Goal: Contribute content: Contribute content

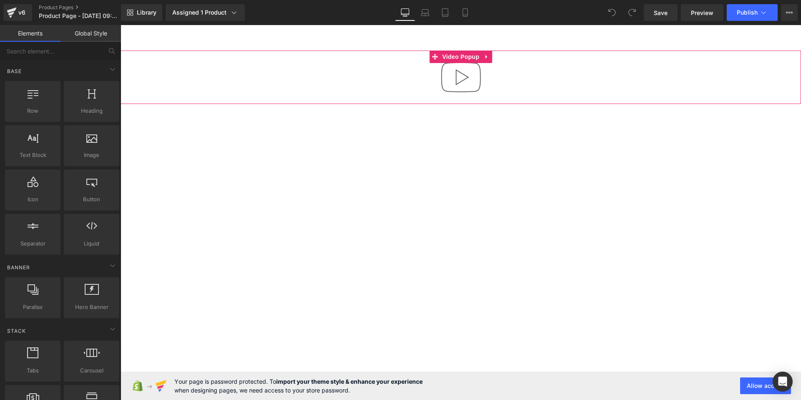
scroll to position [46, 0]
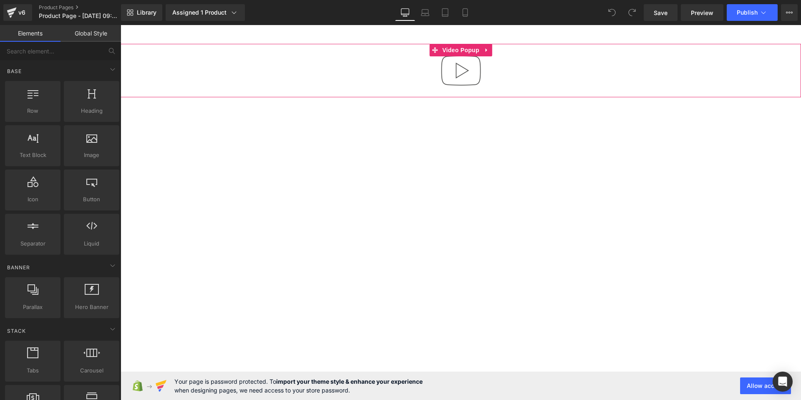
click at [571, 63] on div at bounding box center [461, 70] width 680 height 53
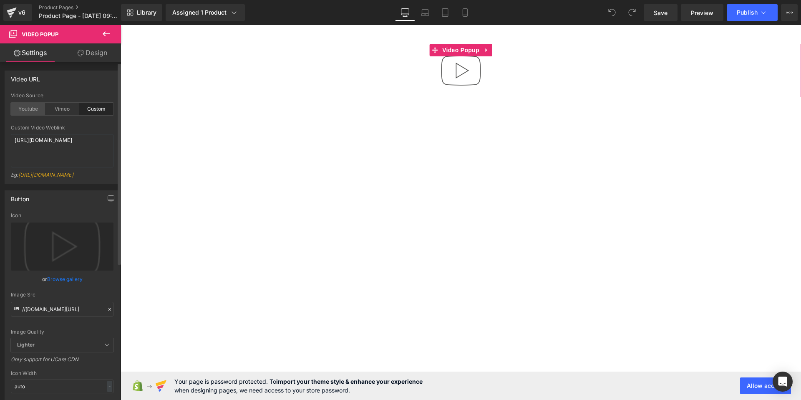
click at [27, 109] on div "Youtube" at bounding box center [28, 109] width 34 height 13
click at [73, 146] on textarea "[URL][DOMAIN_NAME]" at bounding box center [62, 150] width 103 height 33
paste textarea "shorts/mBHMtioMaAY"
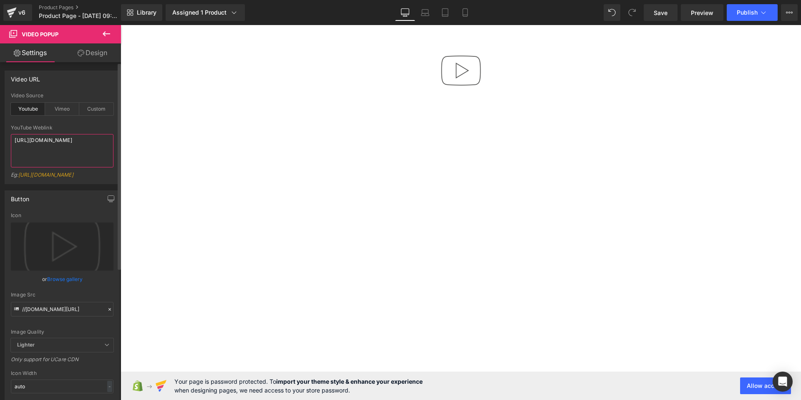
type textarea "[URL][DOMAIN_NAME]"
click at [82, 123] on div at bounding box center [62, 121] width 103 height 5
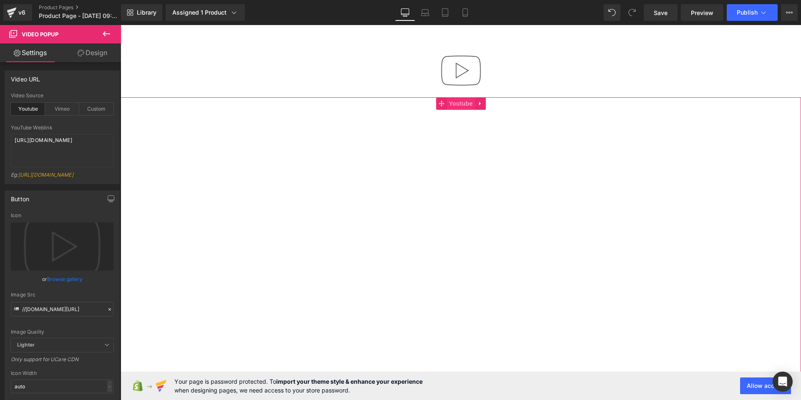
click at [447, 107] on span "Youtube" at bounding box center [461, 103] width 28 height 13
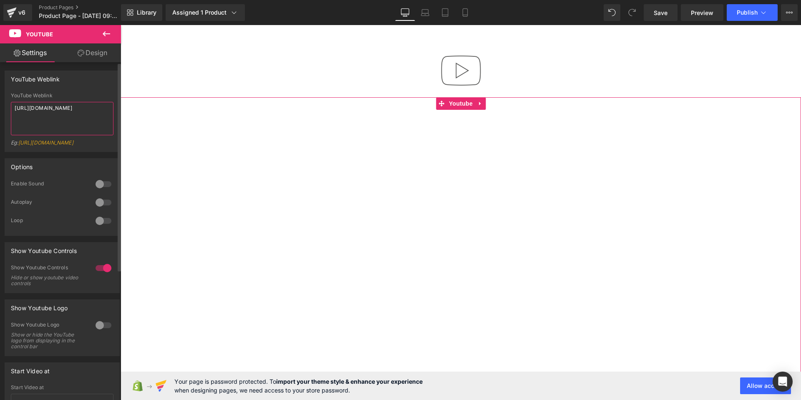
click at [69, 118] on textarea "[URL][DOMAIN_NAME]" at bounding box center [62, 118] width 103 height 33
paste textarea "shorts/mBHMtioMaAY"
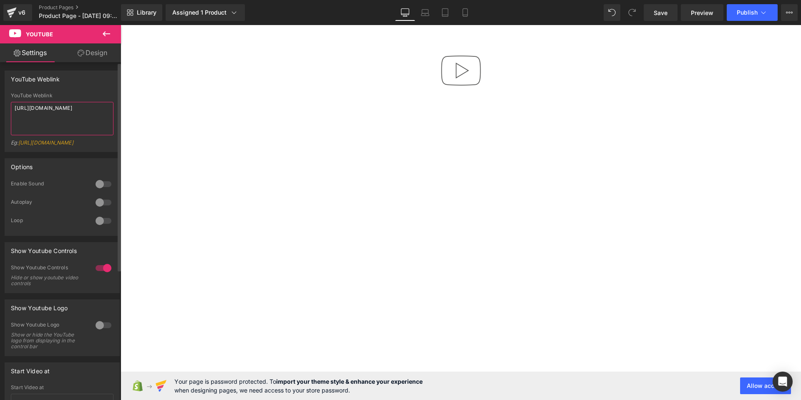
type textarea "[URL][DOMAIN_NAME]"
click at [73, 98] on div "YouTube Weblink" at bounding box center [62, 96] width 103 height 6
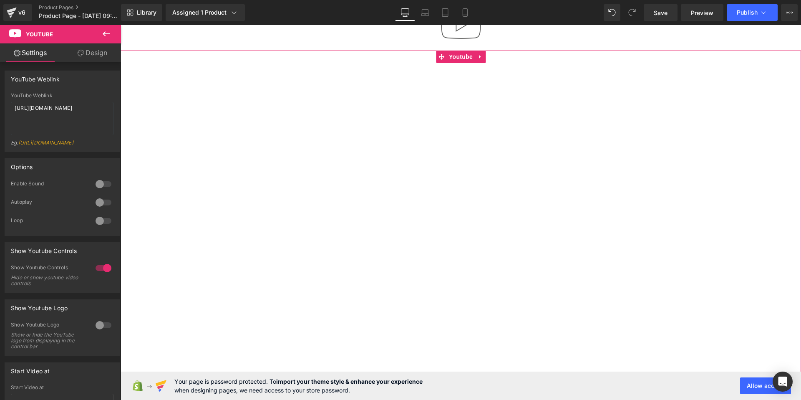
scroll to position [109, 0]
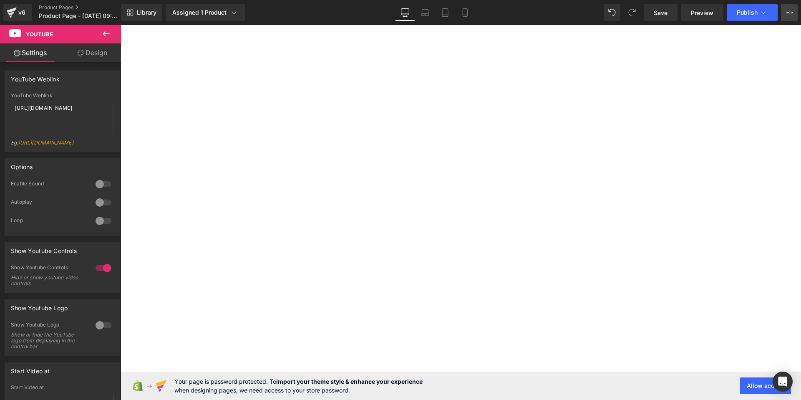
click at [789, 15] on icon at bounding box center [789, 12] width 7 height 7
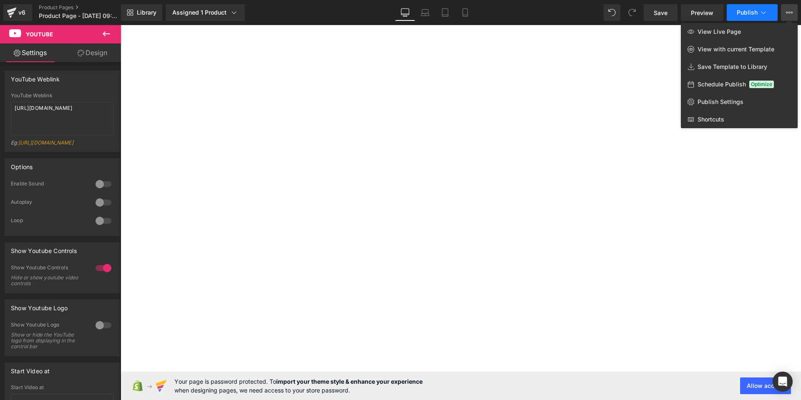
click at [749, 13] on span "Publish" at bounding box center [747, 12] width 21 height 7
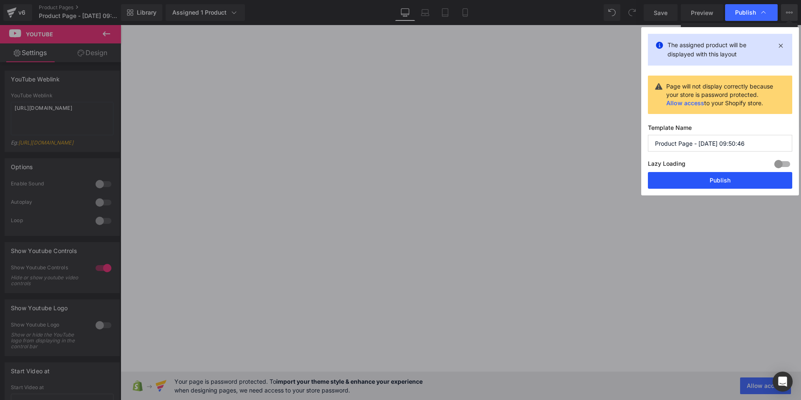
click at [682, 183] on button "Publish" at bounding box center [720, 180] width 144 height 17
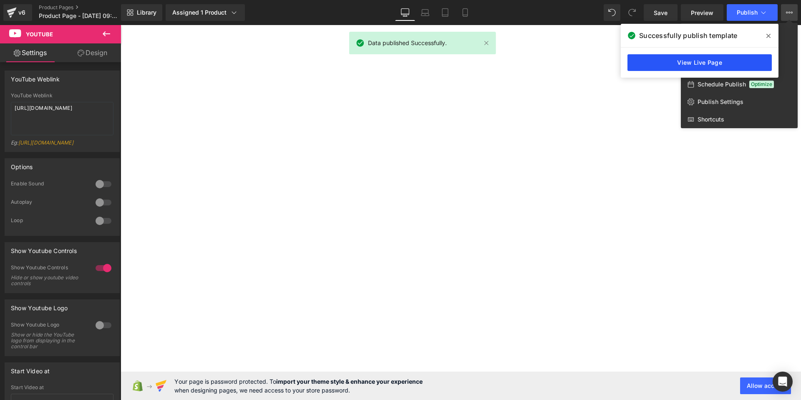
click at [711, 68] on link "View Live Page" at bounding box center [699, 62] width 144 height 17
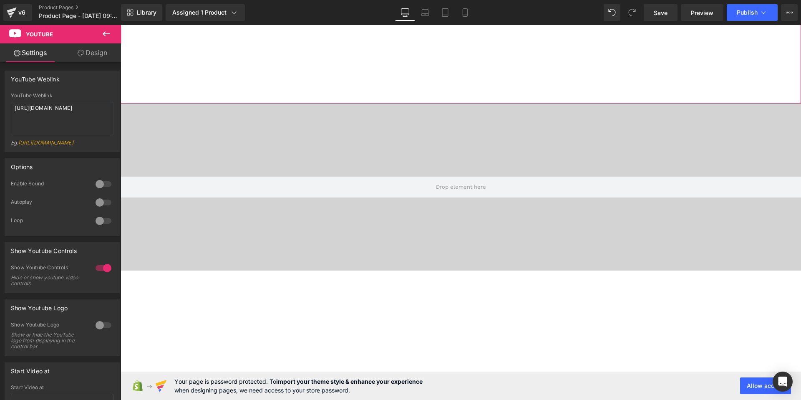
scroll to position [447, 0]
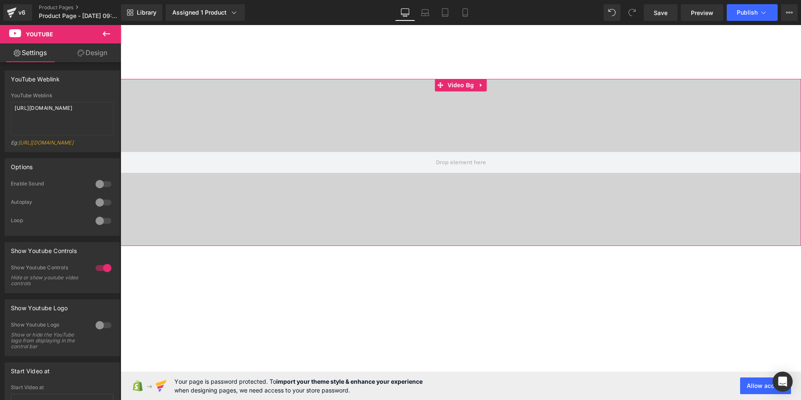
click at [372, 206] on div at bounding box center [461, 162] width 680 height 167
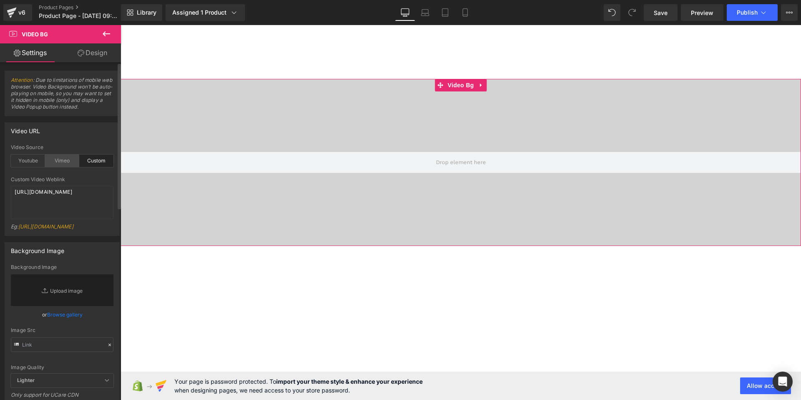
click at [58, 159] on div "Vimeo" at bounding box center [62, 160] width 34 height 13
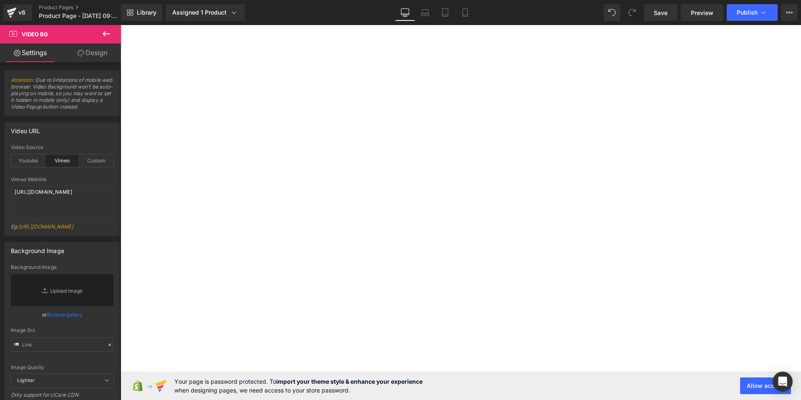
scroll to position [727, 0]
click at [50, 296] on link "Replace Image" at bounding box center [62, 290] width 103 height 32
type input "C:\fakepath\83d0ae80dacba32409e418615de01514c9e617c7-1732887372.webp"
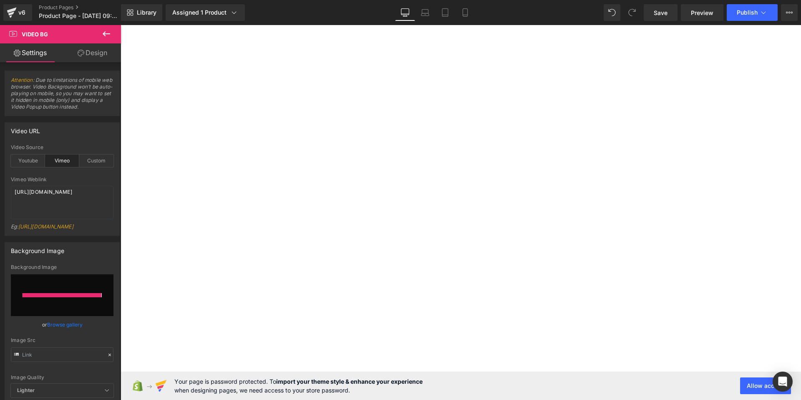
type input "[URL][DOMAIN_NAME]"
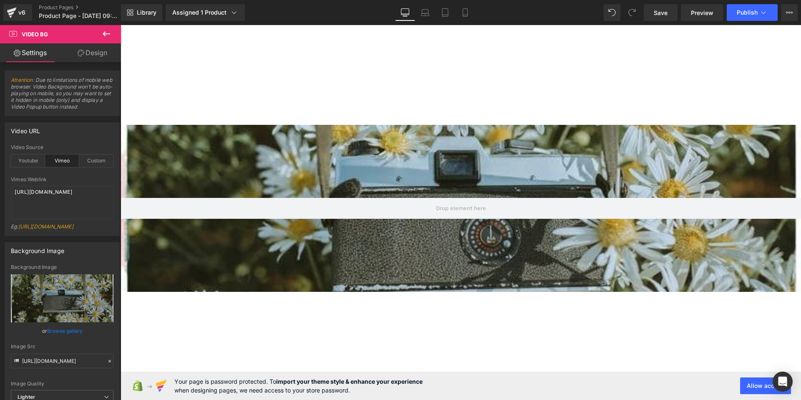
scroll to position [403, 0]
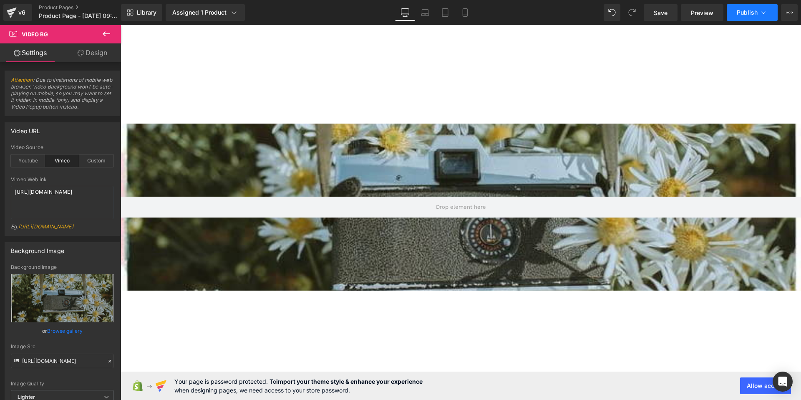
click at [737, 13] on span "Publish" at bounding box center [747, 12] width 21 height 7
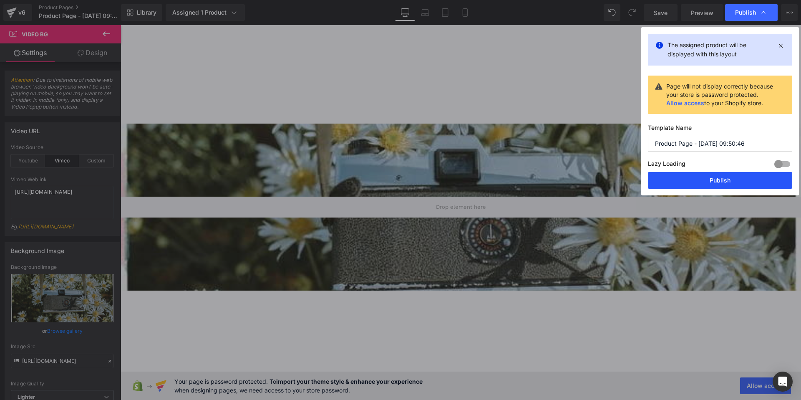
click at [686, 178] on button "Publish" at bounding box center [720, 180] width 144 height 17
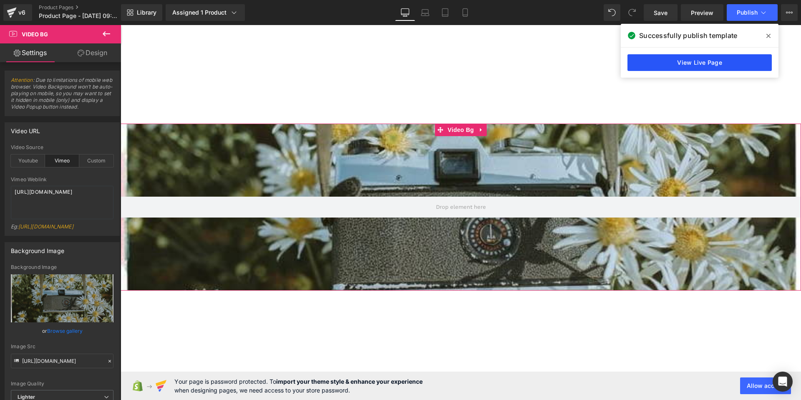
click at [641, 69] on link "View Live Page" at bounding box center [699, 62] width 144 height 17
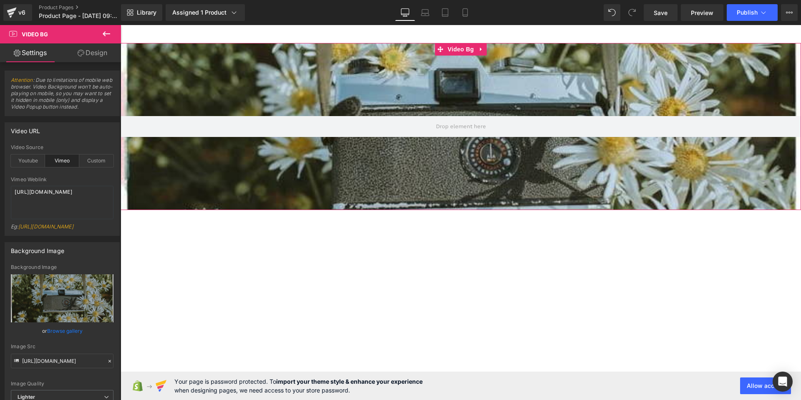
scroll to position [485, 0]
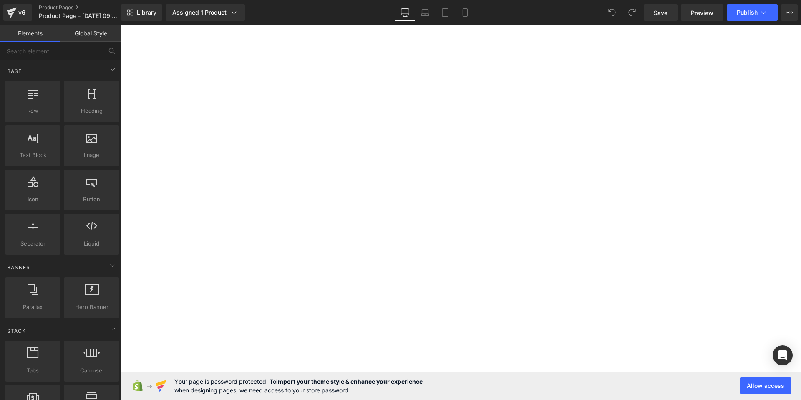
scroll to position [766, 0]
click at [30, 50] on input "text" at bounding box center [51, 51] width 103 height 18
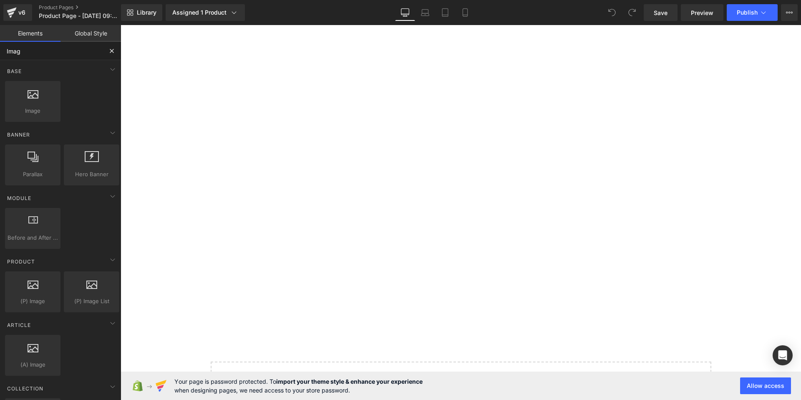
type input "Image"
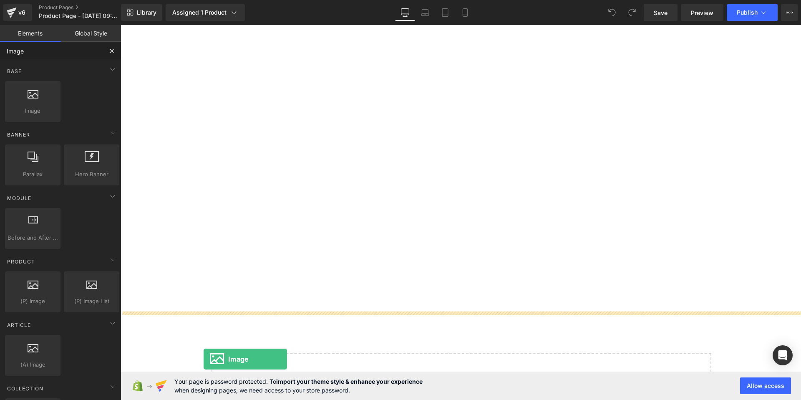
drag, startPoint x: 19, startPoint y: 96, endPoint x: 210, endPoint y: 382, distance: 344.4
click at [210, 382] on div "Image You are previewing how the will restyle your page. You can not edit Eleme…" at bounding box center [400, 202] width 801 height 404
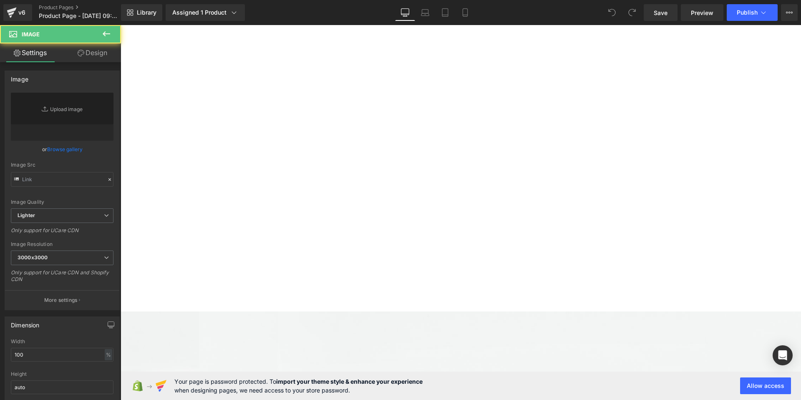
type input "https://assets-dev.gemcommerce.xyz/v6/editor/images/parallax.jpg"
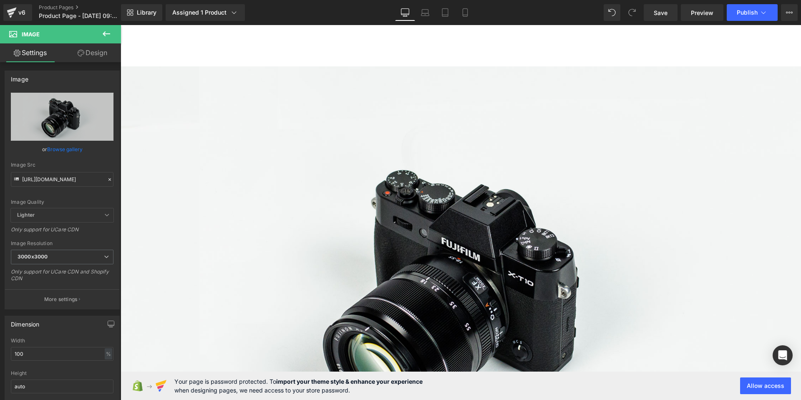
scroll to position [1085, 0]
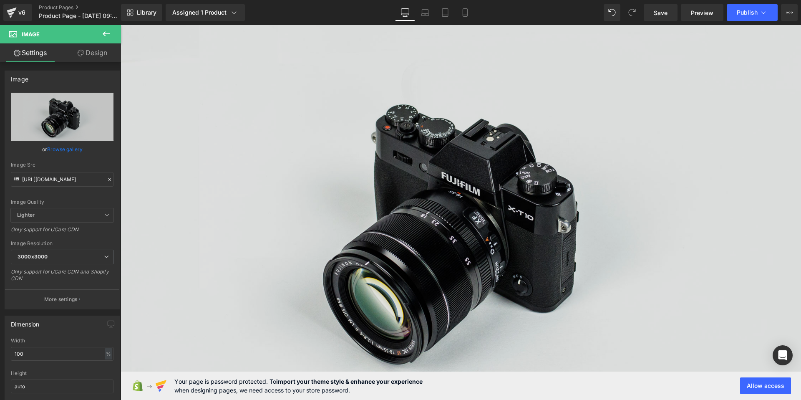
click at [233, 202] on img at bounding box center [461, 226] width 680 height 451
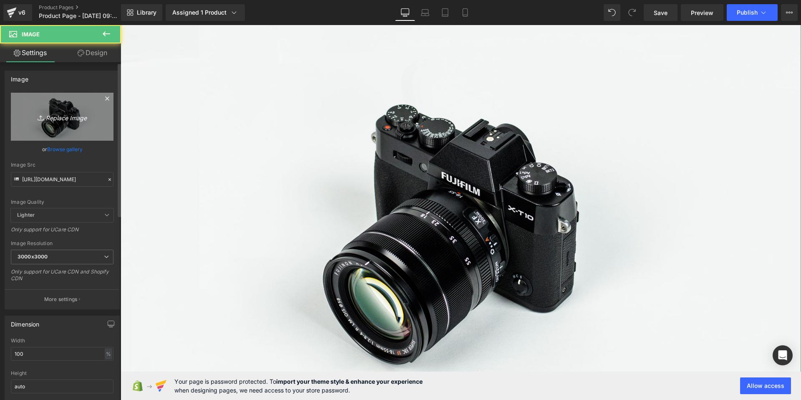
click at [50, 118] on icon "Replace Image" at bounding box center [62, 116] width 67 height 10
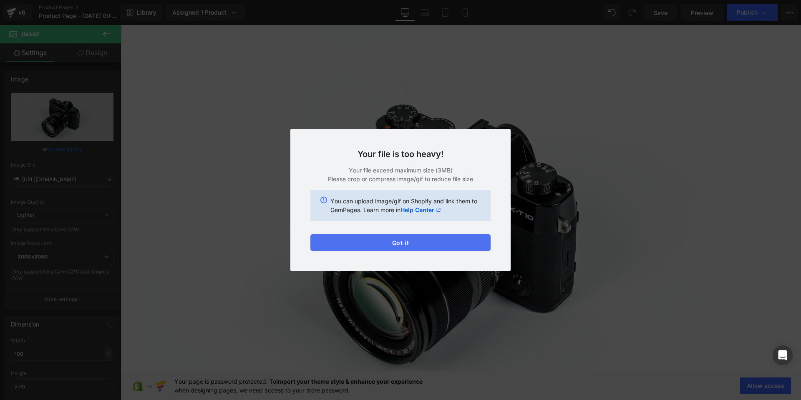
click at [418, 247] on button "Got it" at bounding box center [400, 242] width 180 height 17
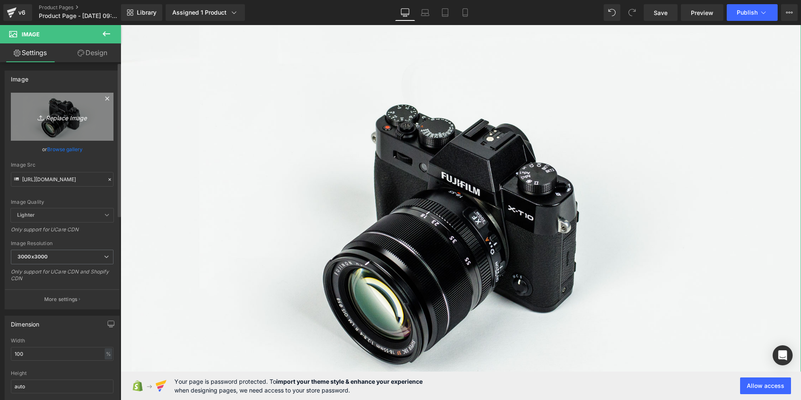
click at [65, 122] on link "Replace Image" at bounding box center [62, 117] width 103 height 48
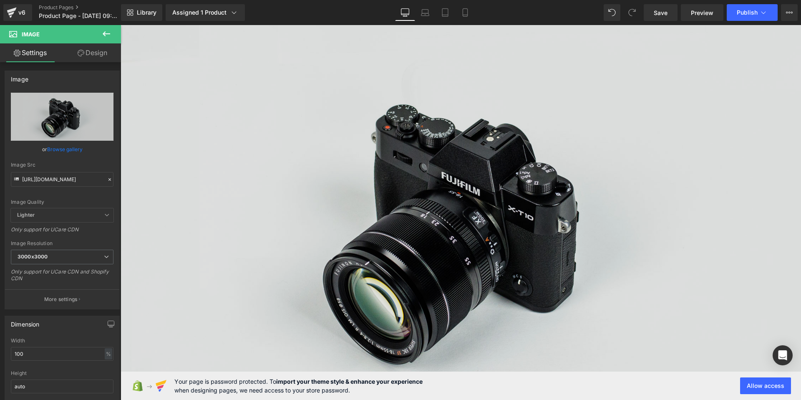
type input "C:\fakepath\83d0ae80dacba32409e418615de01514c9e617c7-1732887372.webp"
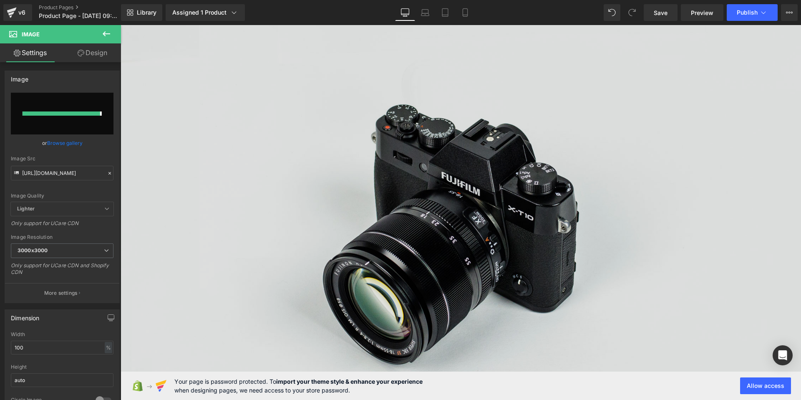
type input "https://ucarecdn.com/974e0a08-cf2e-4921-a3b3-e21097a5470a/-/format/auto/-/previ…"
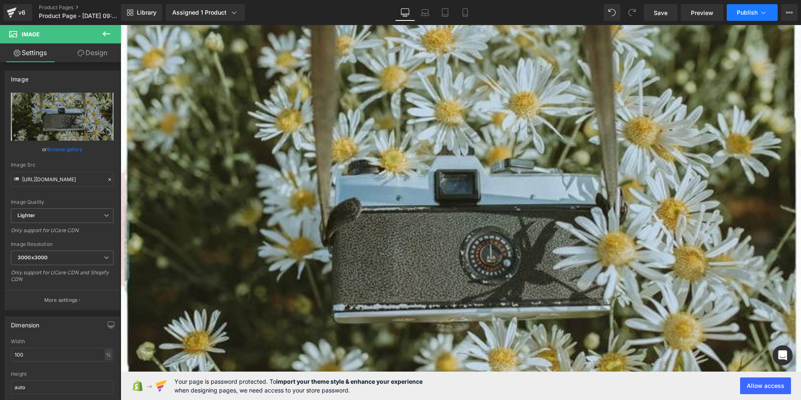
click at [744, 17] on button "Publish" at bounding box center [752, 12] width 51 height 17
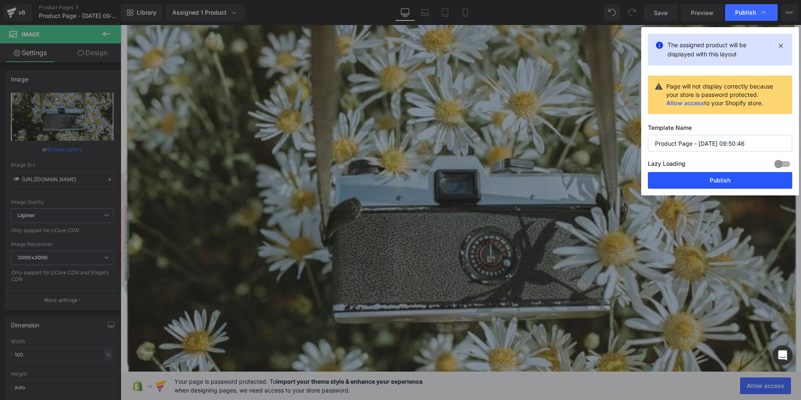
click at [674, 186] on button "Publish" at bounding box center [720, 180] width 144 height 17
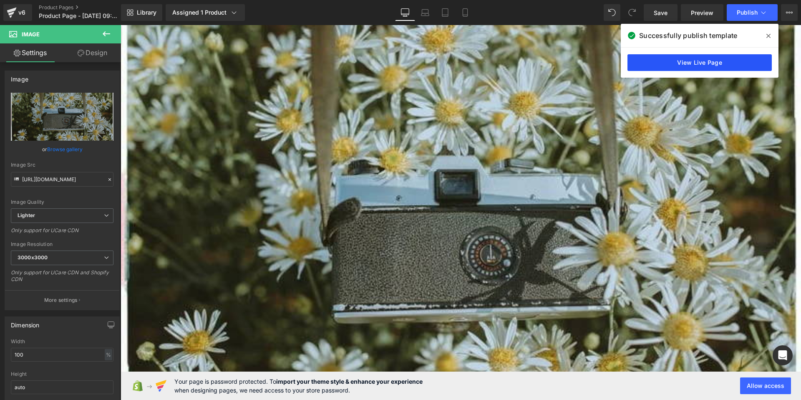
click at [641, 62] on link "View Live Page" at bounding box center [699, 62] width 144 height 17
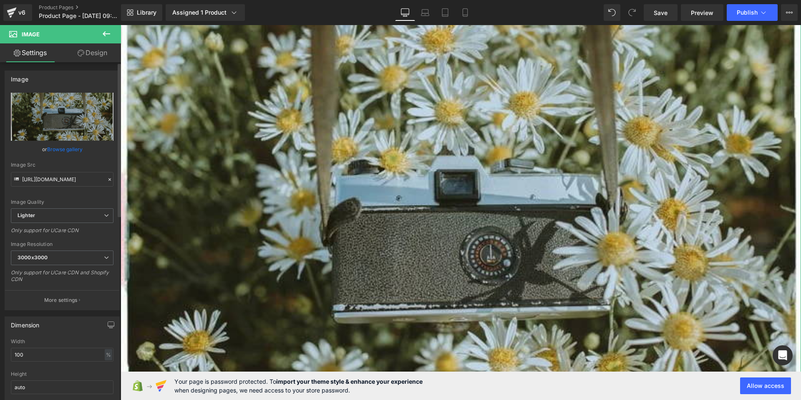
click at [64, 147] on link "Browse gallery" at bounding box center [64, 149] width 35 height 15
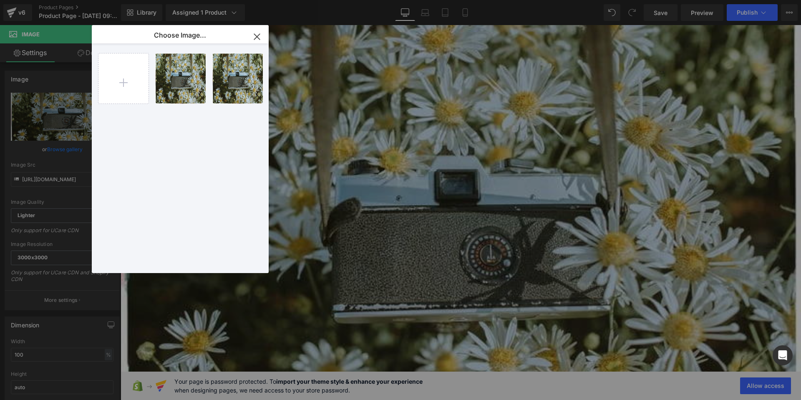
click at [257, 38] on icon "button" at bounding box center [256, 36] width 13 height 13
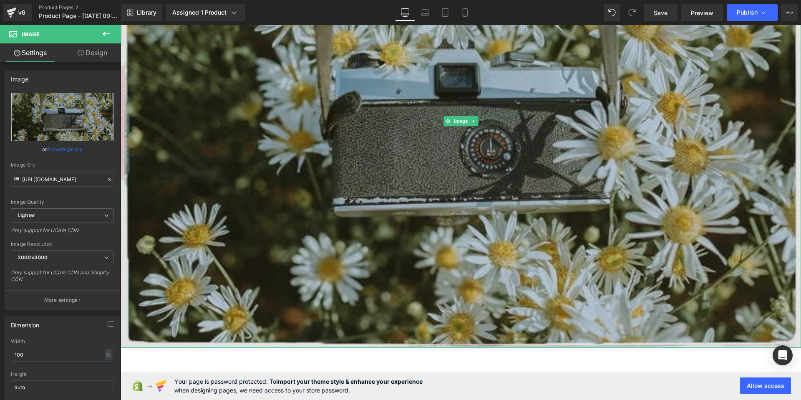
scroll to position [1262, 0]
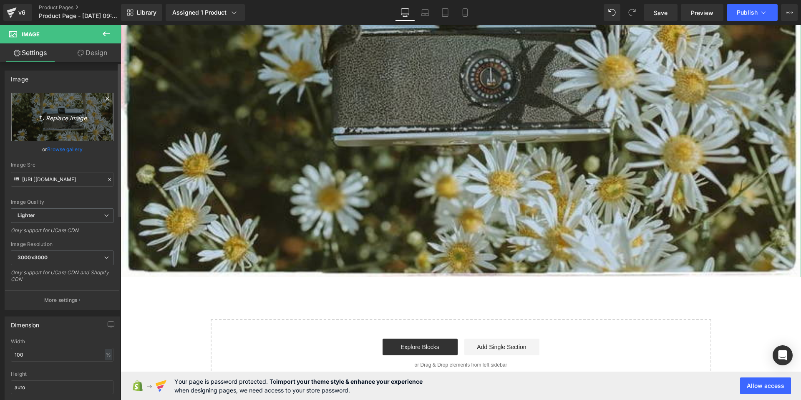
click at [73, 119] on icon "Replace Image" at bounding box center [62, 116] width 67 height 10
type input "C:\fakepath\test123!@#$%^&*()trungname.png"
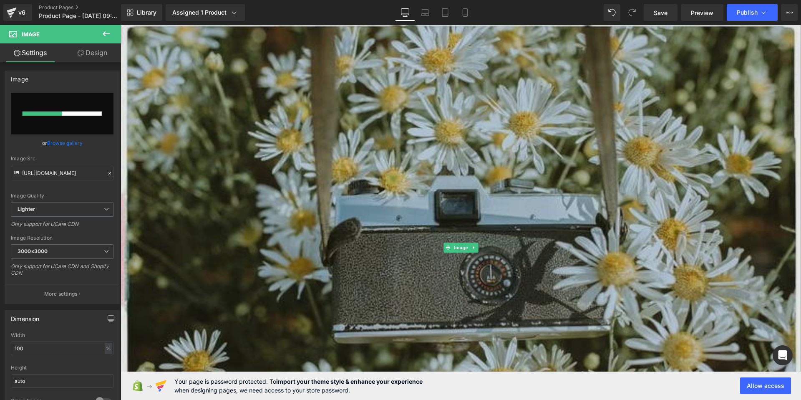
scroll to position [1046, 0]
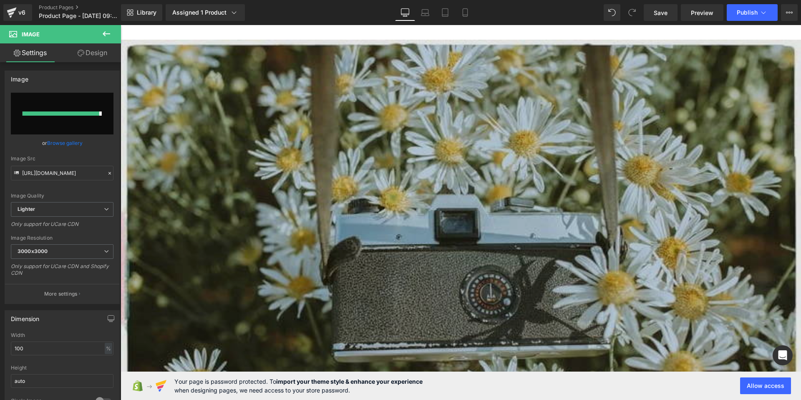
type input "https://ucarecdn.com/c134eb29-1d33-4b81-8ba9-9009e6c39cf6/-/format/auto/-/previ…"
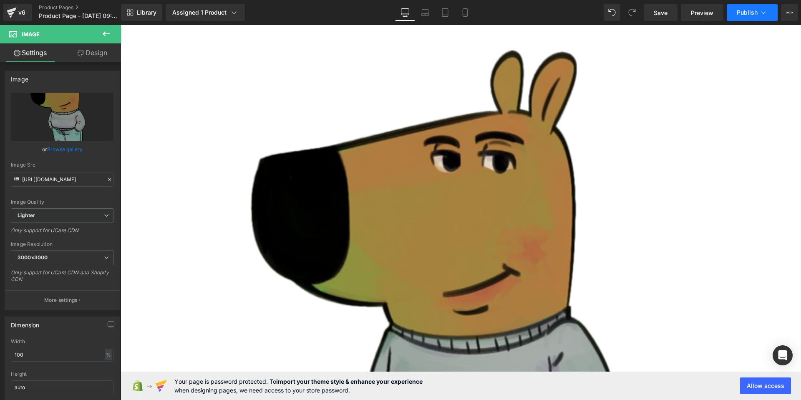
click at [737, 15] on span "Publish" at bounding box center [747, 12] width 21 height 7
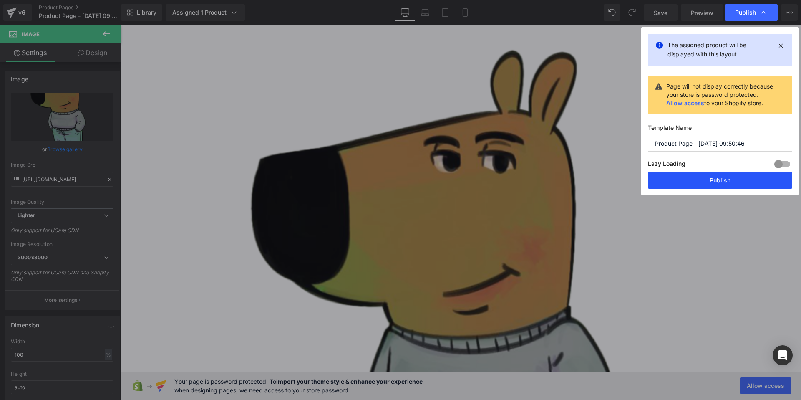
click at [708, 185] on button "Publish" at bounding box center [720, 180] width 144 height 17
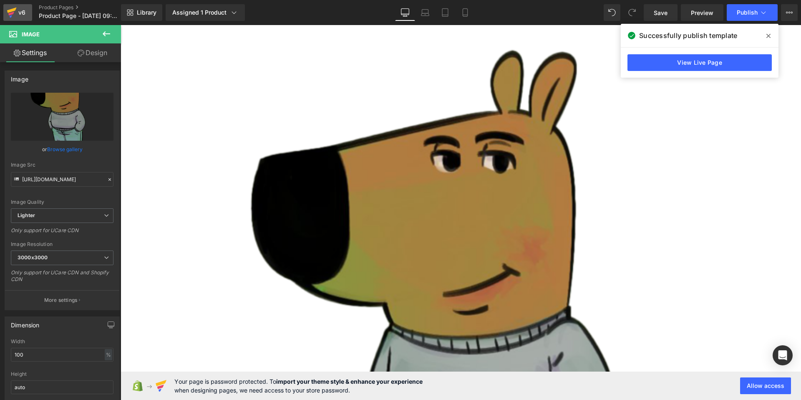
click at [21, 15] on div "v6" at bounding box center [22, 12] width 10 height 11
